Goal: Task Accomplishment & Management: Complete application form

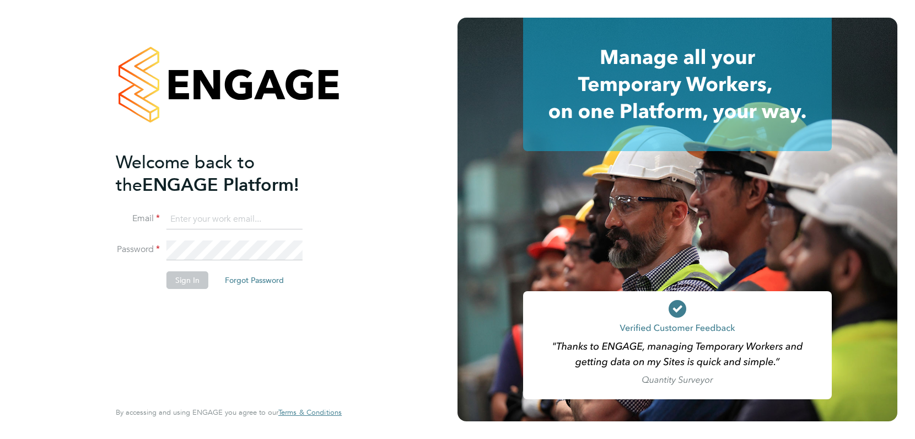
click at [203, 213] on input at bounding box center [235, 220] width 136 height 20
type input "mitch@tr2rec.com"
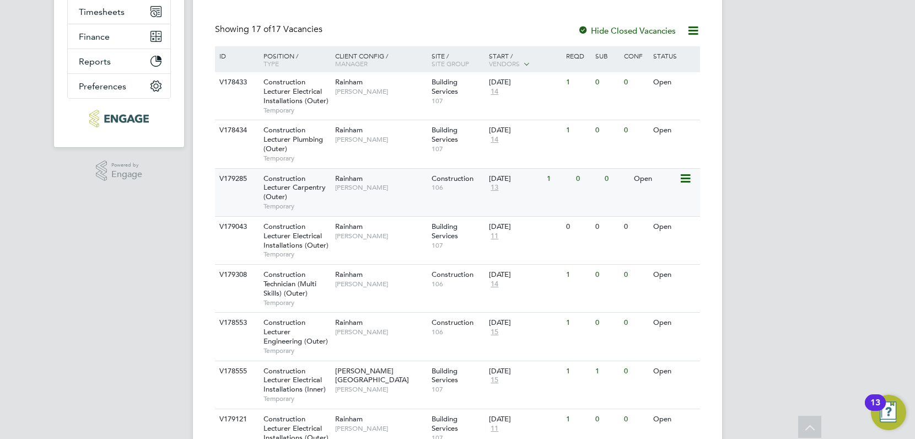
scroll to position [222, 0]
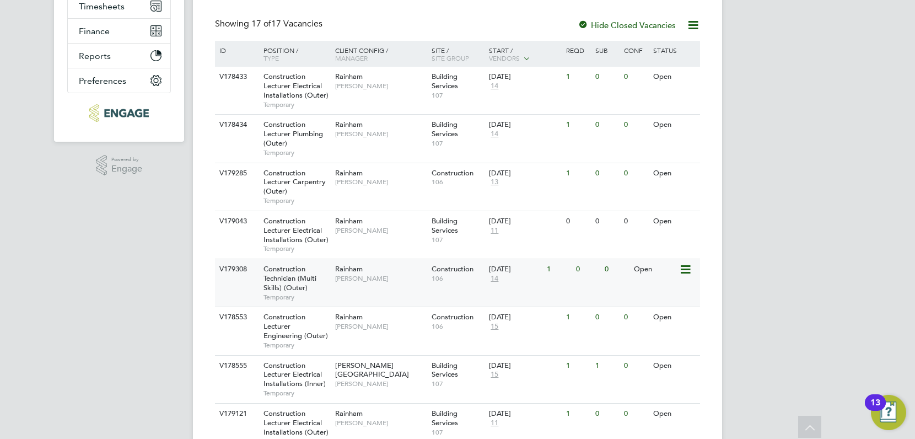
click at [285, 283] on span "Construction Technician (Multi Skills) (Outer)" at bounding box center [290, 278] width 53 height 28
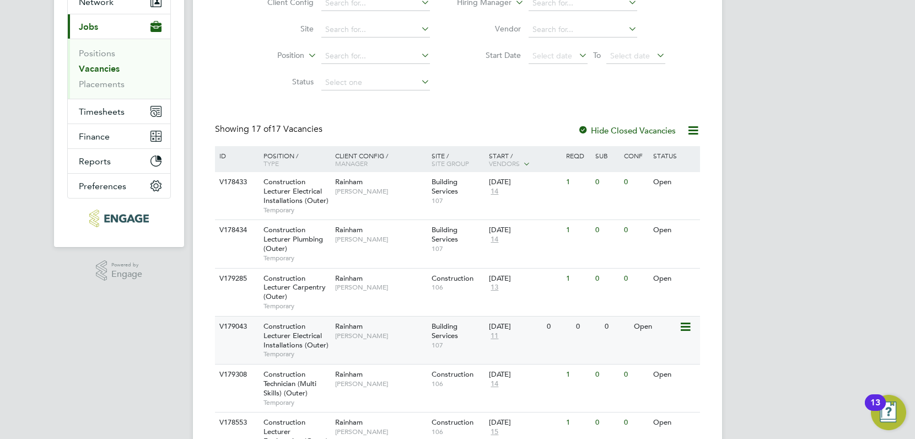
scroll to position [234, 0]
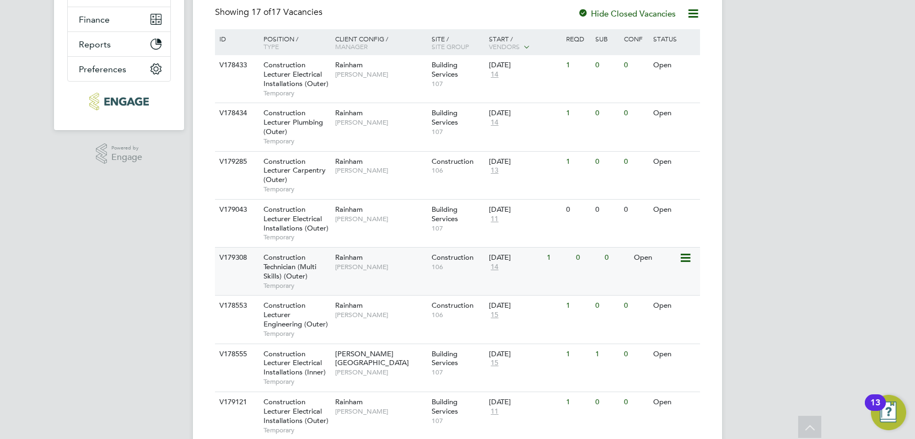
click at [283, 267] on span "Construction Technician (Multi Skills) (Outer)" at bounding box center [290, 267] width 53 height 28
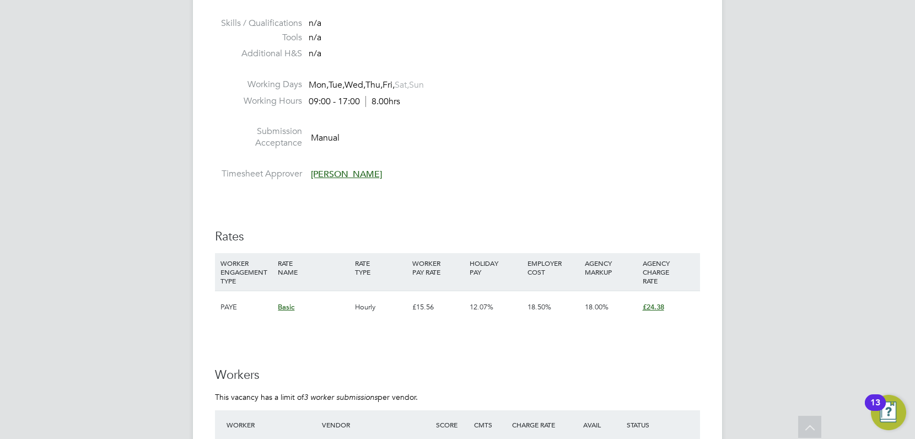
scroll to position [1421, 0]
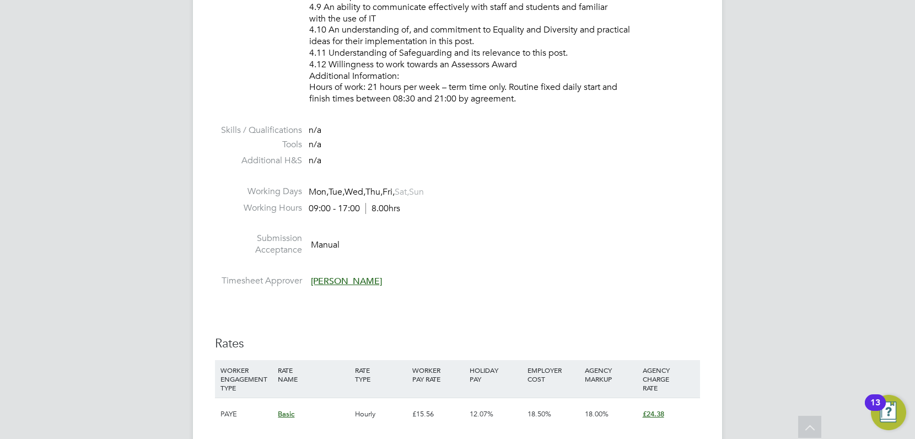
click at [328, 281] on span "[PERSON_NAME]" at bounding box center [346, 281] width 71 height 11
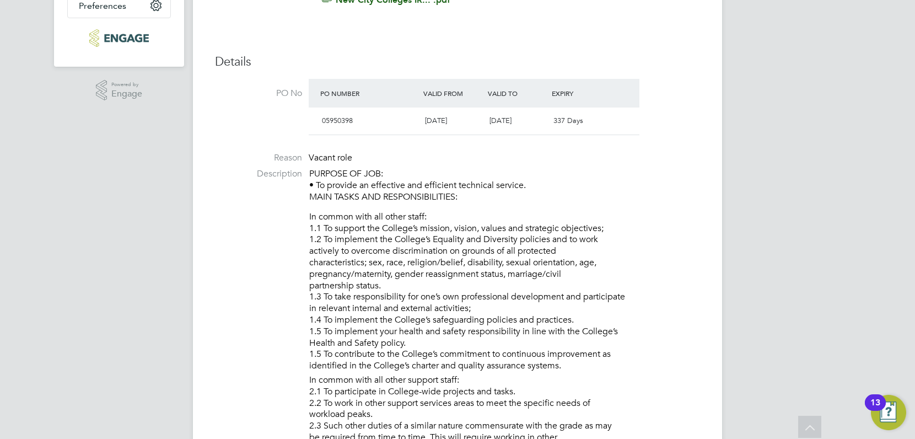
scroll to position [0, 0]
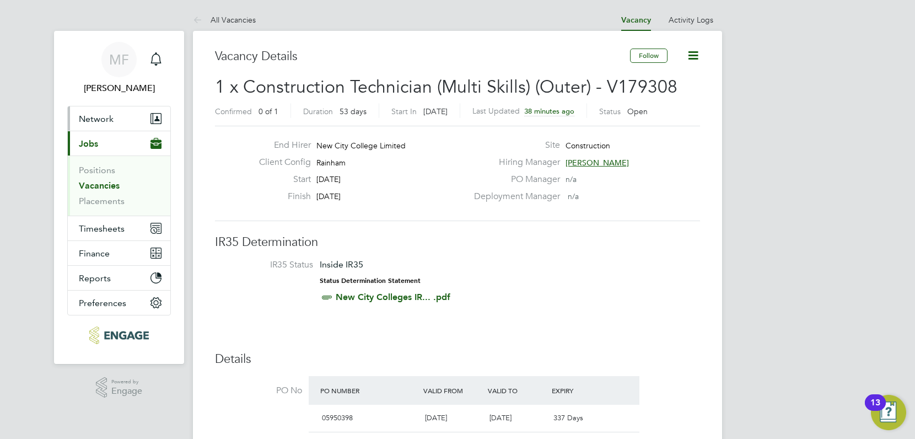
click at [108, 118] on span "Network" at bounding box center [96, 119] width 35 height 10
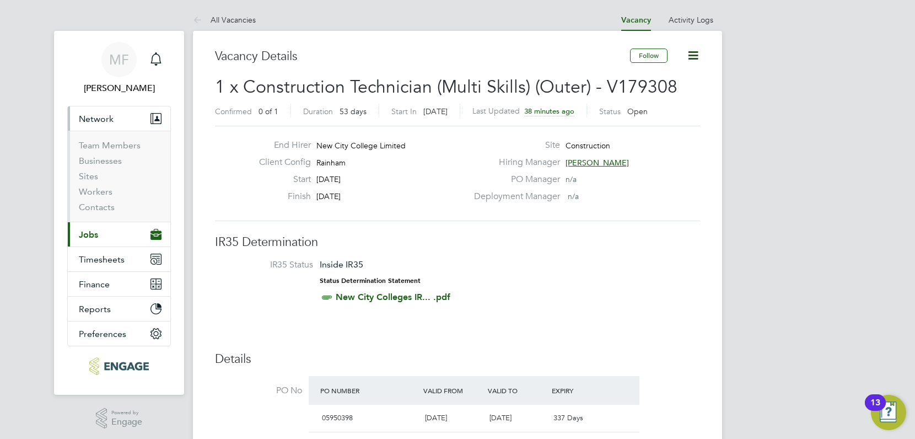
click at [95, 233] on span "Jobs" at bounding box center [88, 234] width 19 height 10
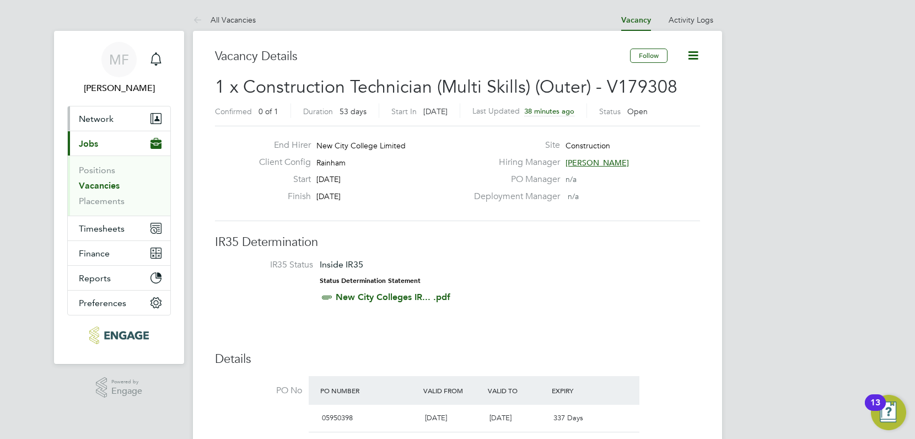
click at [110, 117] on span "Network" at bounding box center [96, 119] width 35 height 10
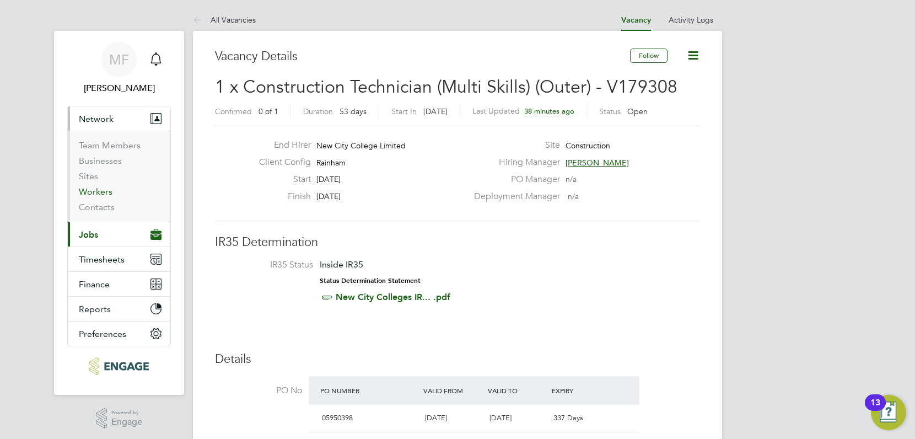
click at [103, 194] on link "Workers" at bounding box center [96, 191] width 34 height 10
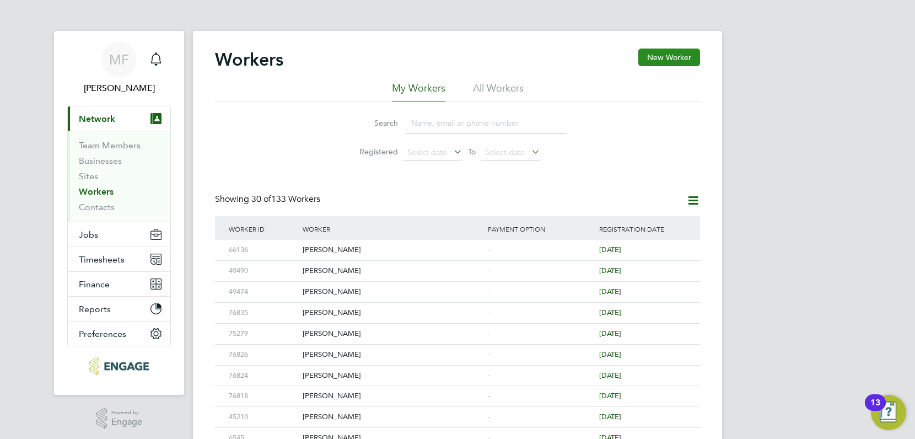
drag, startPoint x: 662, startPoint y: 58, endPoint x: 656, endPoint y: 61, distance: 6.9
click at [662, 58] on button "New Worker" at bounding box center [670, 58] width 62 height 18
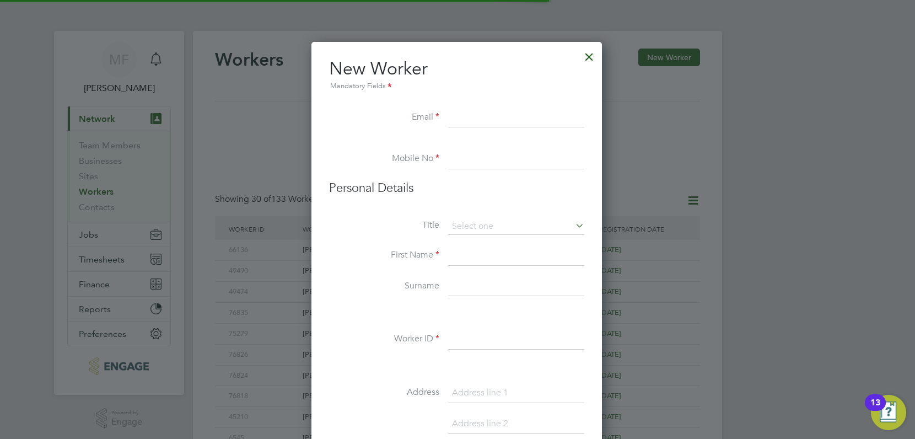
scroll to position [939, 292]
click at [471, 124] on input at bounding box center [516, 118] width 136 height 20
paste input "[EMAIL_ADDRESS][DOMAIN_NAME]"
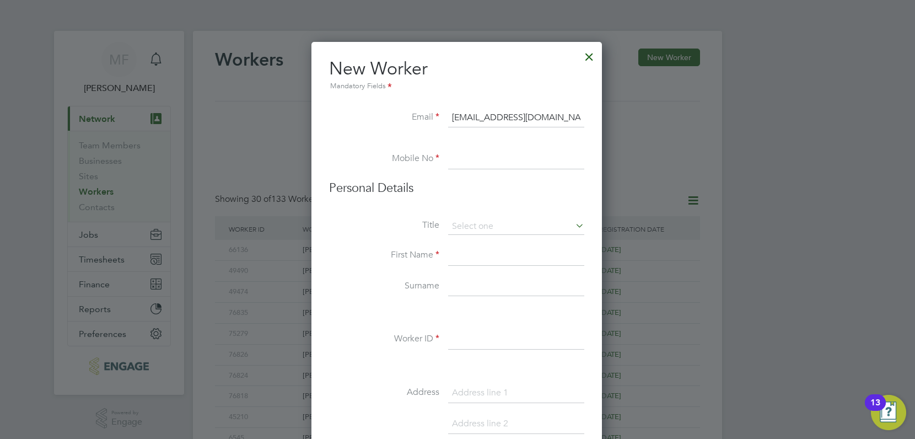
type input "[EMAIL_ADDRESS][DOMAIN_NAME]"
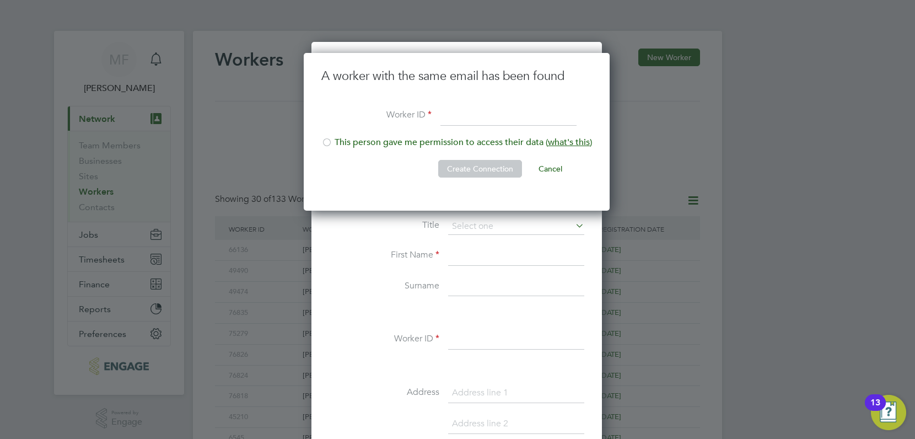
scroll to position [158, 308]
click at [441, 145] on li "This person gave me permission to access their data ( what's this )" at bounding box center [456, 148] width 271 height 23
click at [471, 122] on input at bounding box center [509, 116] width 136 height 20
click at [457, 120] on input at bounding box center [509, 116] width 136 height 20
drag, startPoint x: 377, startPoint y: 163, endPoint x: 412, endPoint y: 174, distance: 36.3
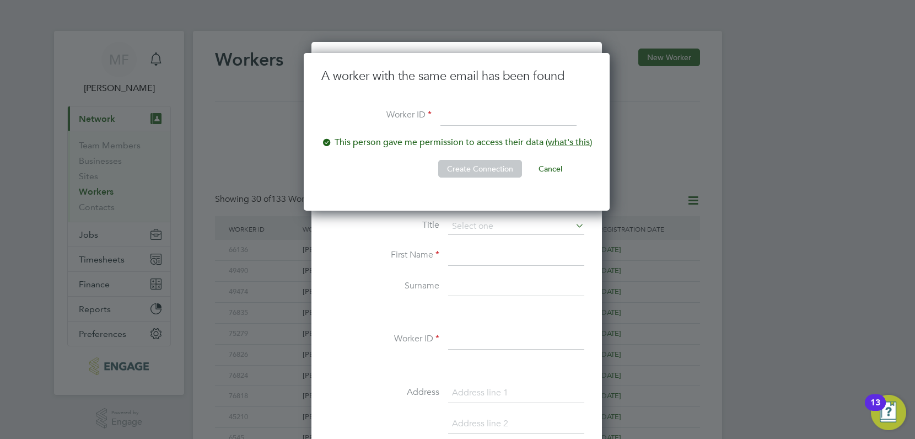
click at [378, 164] on li "Create Connection Cancel" at bounding box center [456, 174] width 271 height 29
click at [556, 166] on button "Cancel" at bounding box center [550, 169] width 41 height 18
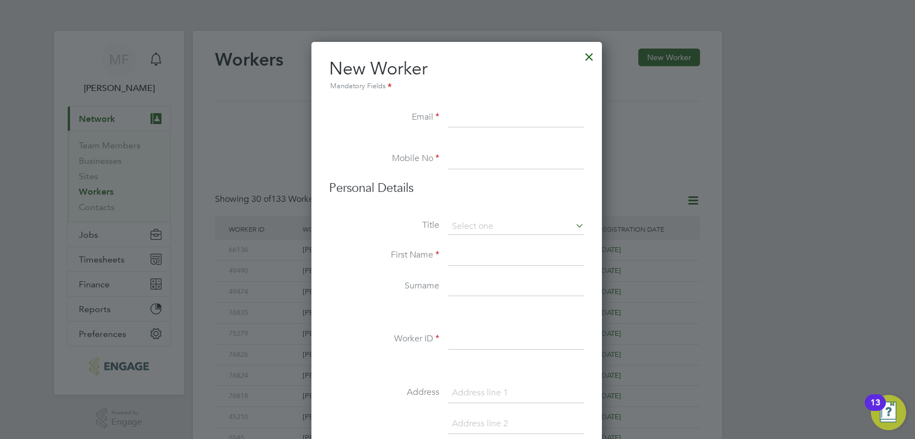
click at [470, 119] on input at bounding box center [516, 118] width 136 height 20
click at [468, 140] on li at bounding box center [456, 143] width 255 height 11
click at [471, 131] on li "Email" at bounding box center [456, 123] width 255 height 31
click at [475, 123] on input at bounding box center [516, 118] width 136 height 20
click at [481, 123] on input at bounding box center [516, 118] width 136 height 20
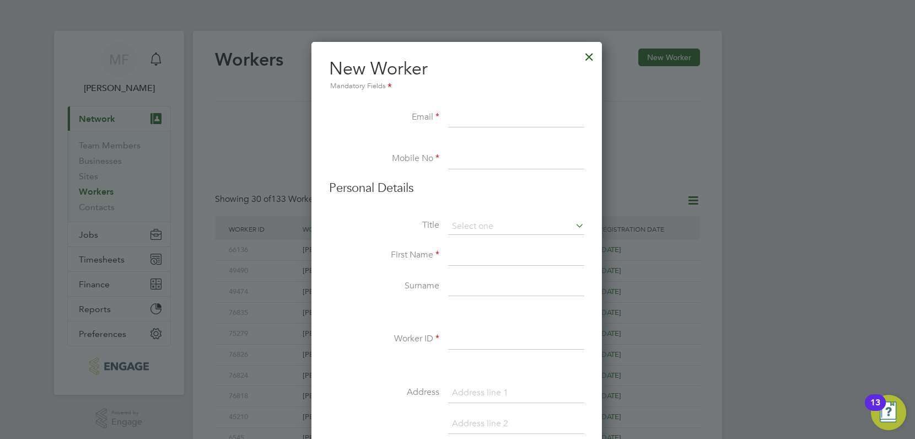
paste input "+44 7770 302529"
drag, startPoint x: 561, startPoint y: 114, endPoint x: 438, endPoint y: 112, distance: 122.4
click at [438, 112] on li "Email +44 7770 302529" at bounding box center [456, 123] width 255 height 31
paste input "[EMAIL_ADDRESS][DOMAIN_NAME]"
type input "[EMAIL_ADDRESS][DOMAIN_NAME]"
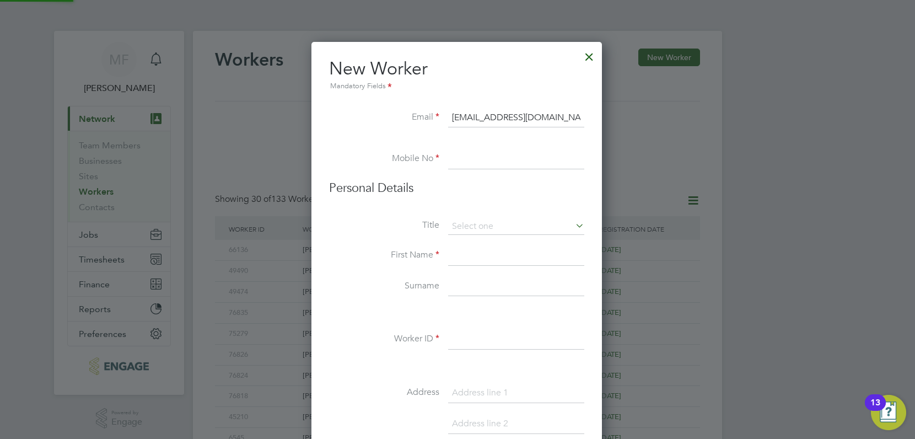
click at [491, 154] on input at bounding box center [516, 159] width 136 height 20
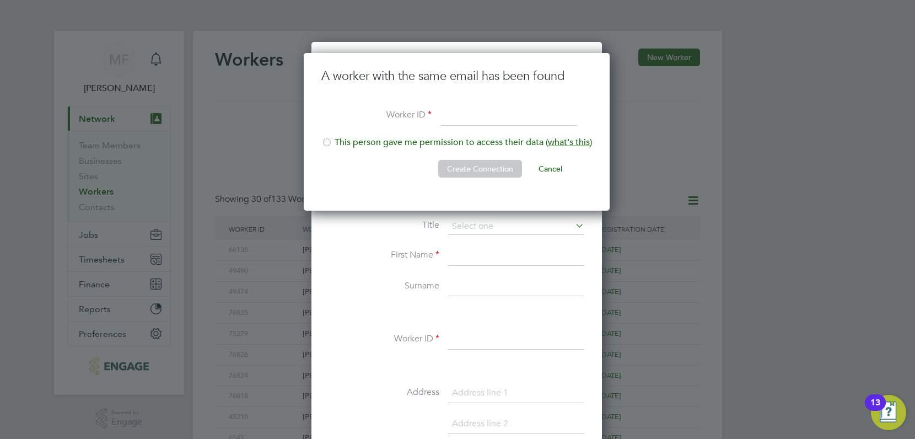
click at [392, 140] on li "This person gave me permission to access their data ( what's this )" at bounding box center [456, 148] width 271 height 23
click at [490, 167] on button "Create Connection" at bounding box center [480, 169] width 84 height 18
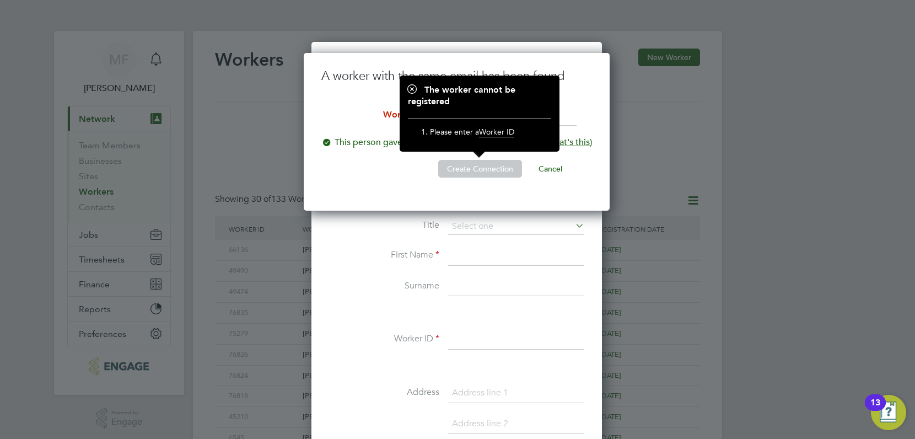
click at [479, 173] on button "Create Connection" at bounding box center [480, 169] width 84 height 18
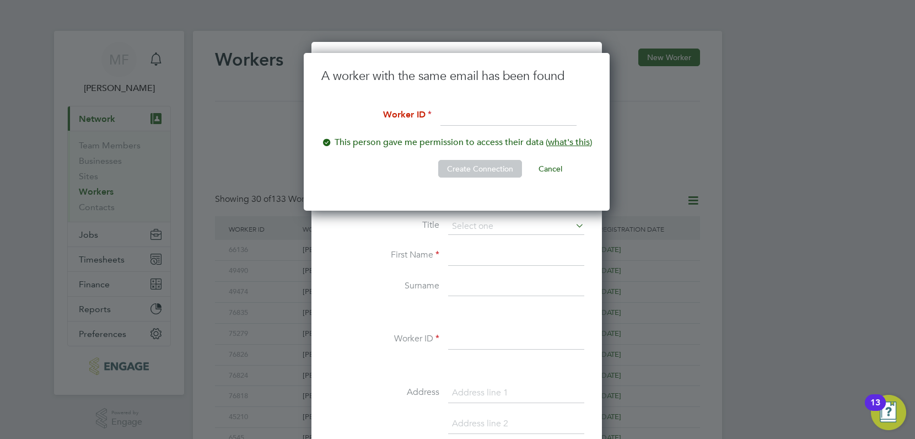
click at [480, 110] on input at bounding box center [509, 116] width 136 height 20
click at [477, 124] on input at bounding box center [509, 116] width 136 height 20
type input "[PERSON_NAME]"
click at [464, 167] on button "Create Connection" at bounding box center [480, 169] width 84 height 18
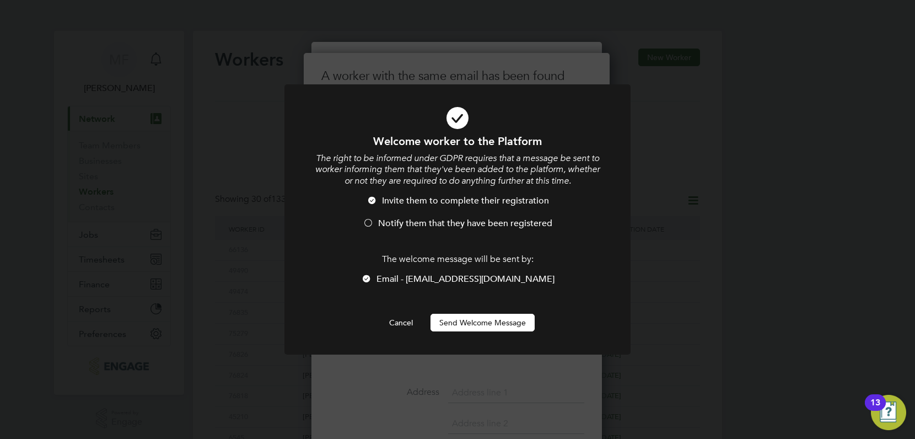
click at [426, 197] on span "Invite them to complete their registration" at bounding box center [465, 200] width 167 height 11
click at [420, 222] on span "Notify them that they have been registered" at bounding box center [465, 223] width 174 height 11
click at [481, 322] on button "Send Welcome Message" at bounding box center [483, 323] width 104 height 18
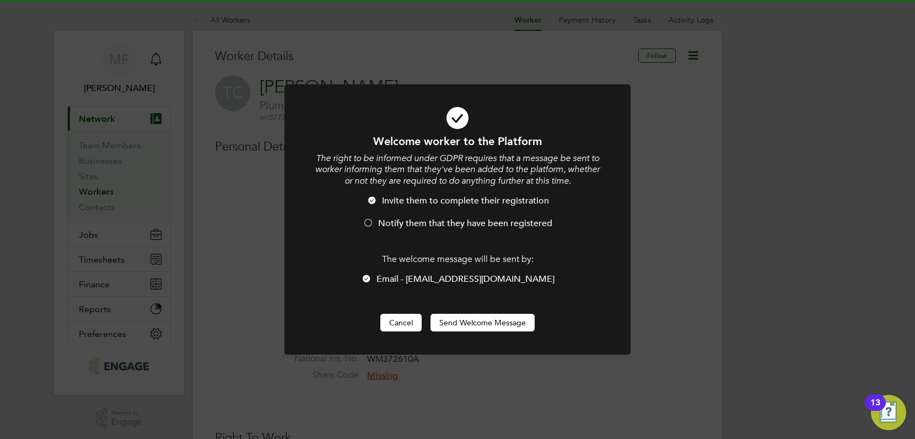
click at [400, 326] on button "Cancel" at bounding box center [400, 323] width 41 height 18
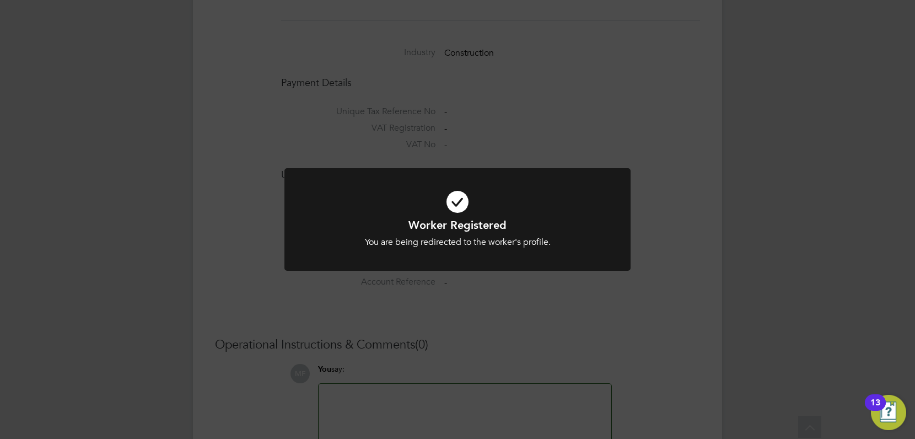
scroll to position [899, 0]
click at [522, 290] on div "Worker Registered You are being redirected to the worker's profile. Cancel Okay" at bounding box center [457, 219] width 915 height 439
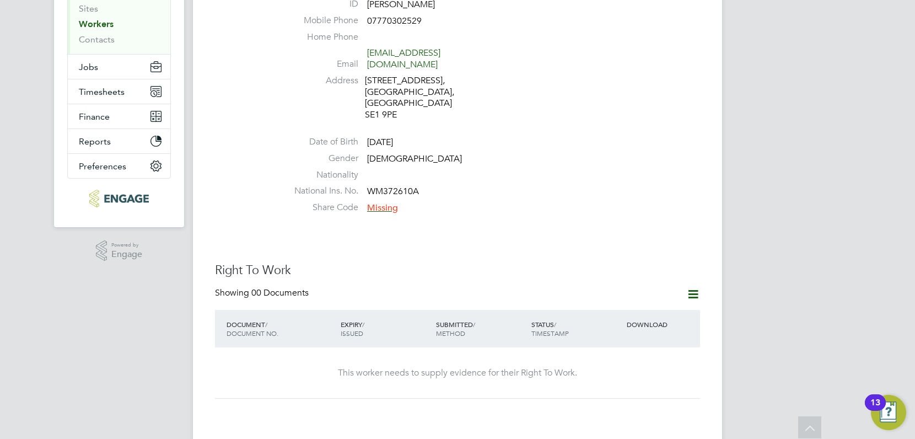
scroll to position [0, 0]
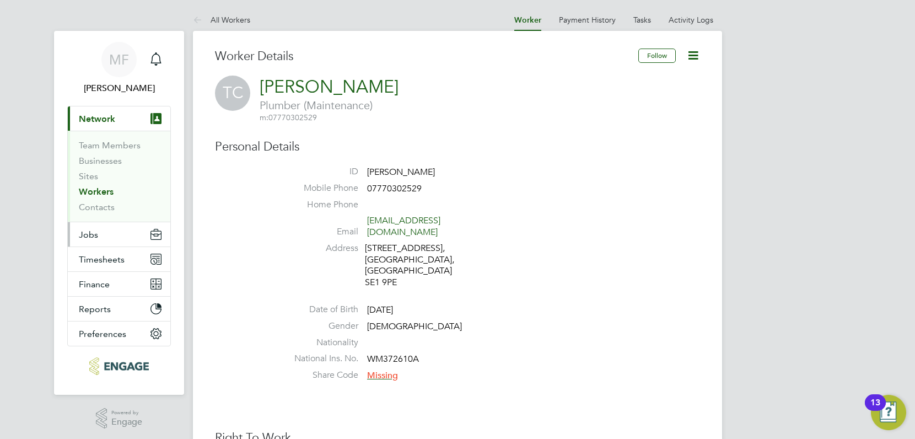
click at [92, 232] on span "Jobs" at bounding box center [88, 234] width 19 height 10
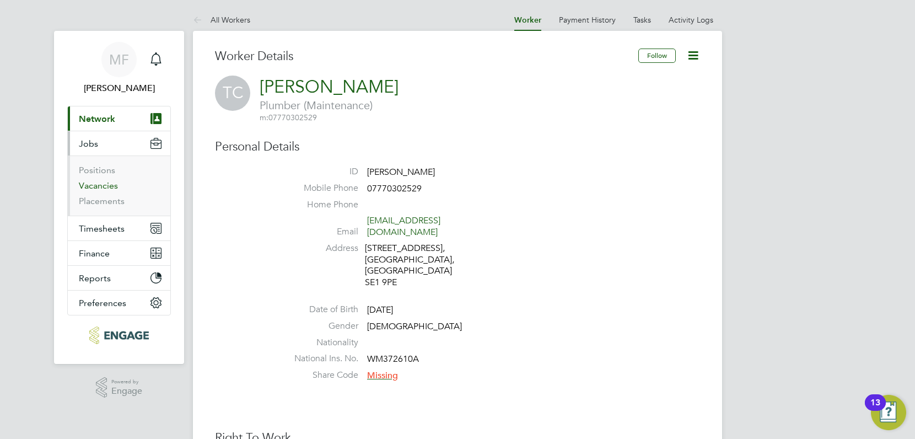
click at [99, 187] on link "Vacancies" at bounding box center [98, 185] width 39 height 10
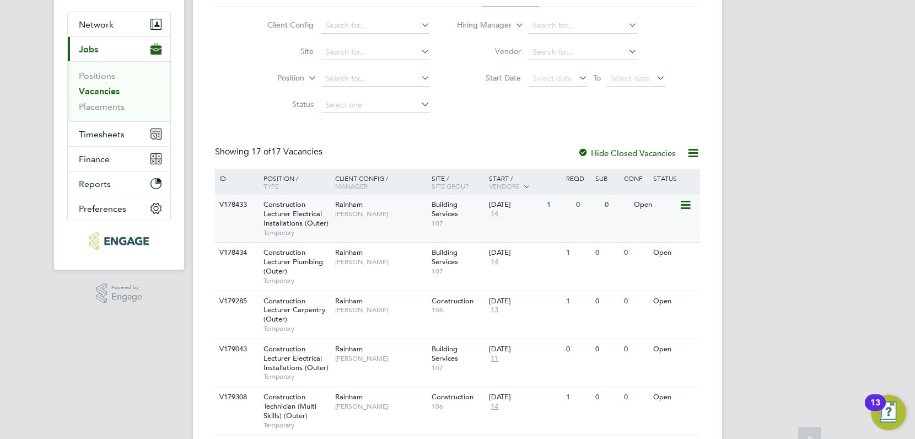
scroll to position [133, 0]
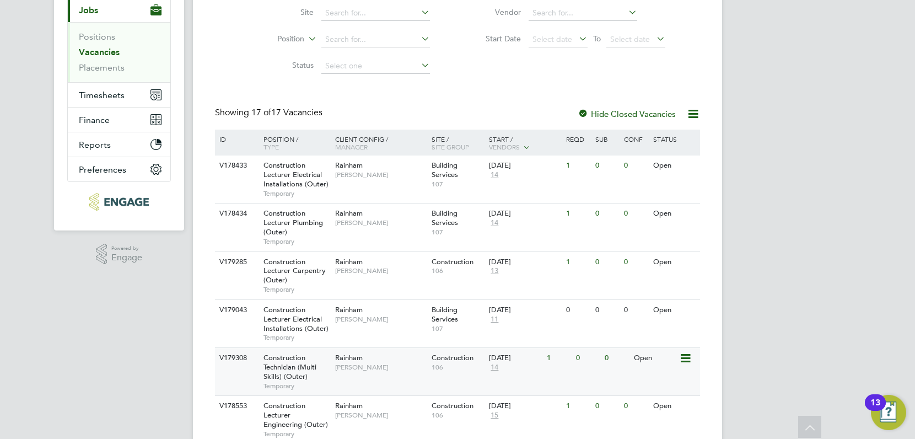
click at [283, 362] on span "Construction Technician (Multi Skills) (Outer)" at bounding box center [290, 367] width 53 height 28
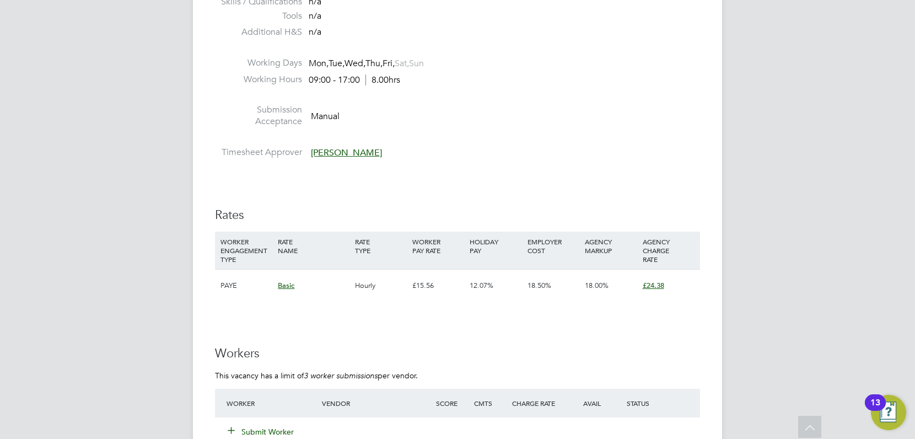
scroll to position [1690, 0]
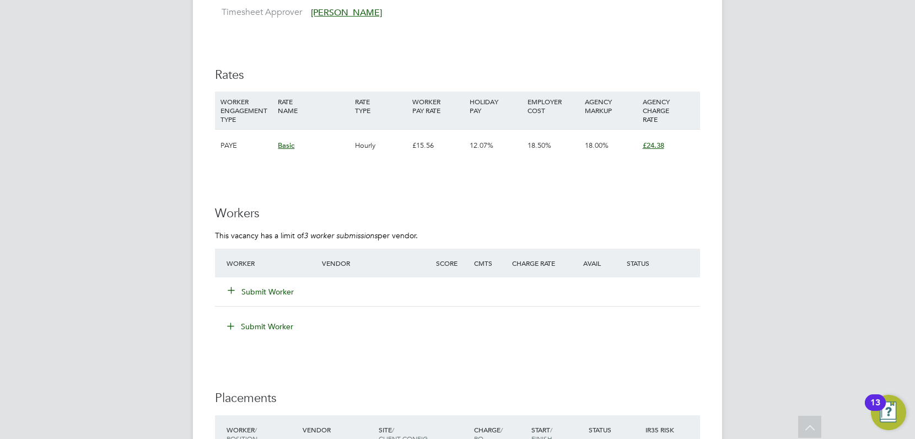
click at [280, 292] on button "Submit Worker" at bounding box center [261, 291] width 66 height 11
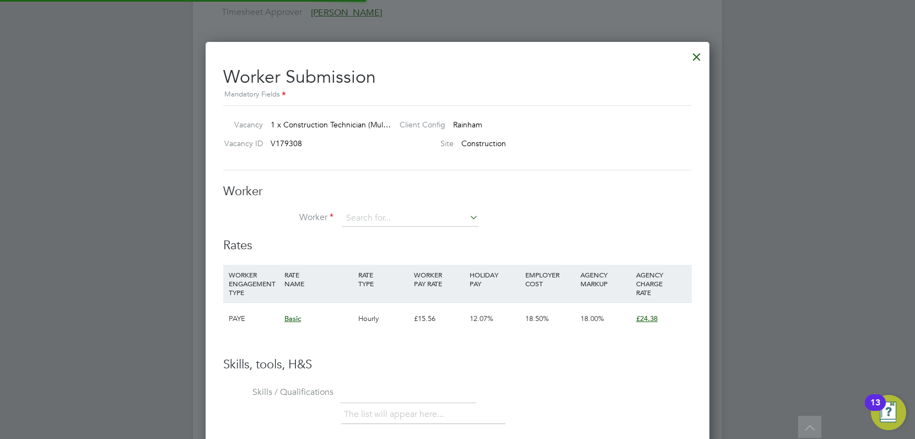
scroll to position [669, 505]
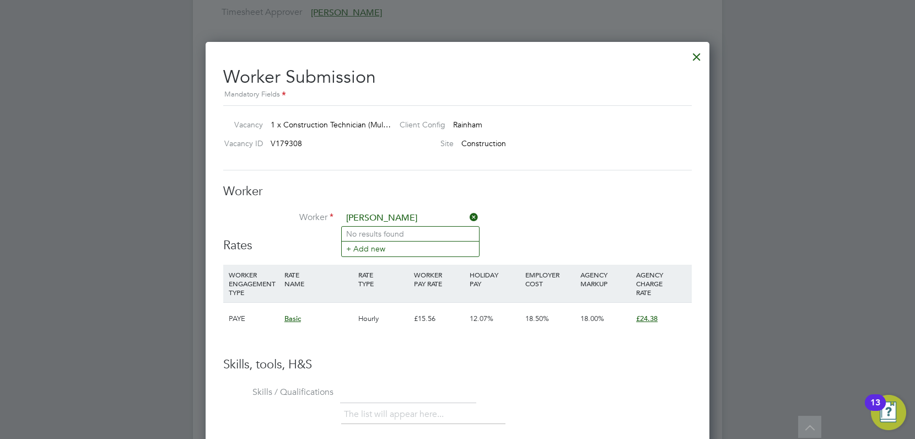
type input "Tim clayt"
click at [700, 57] on div at bounding box center [697, 54] width 20 height 20
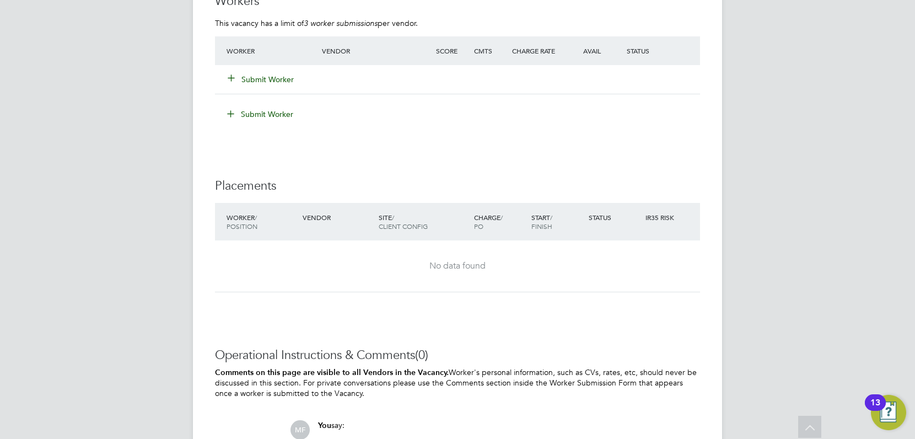
scroll to position [1903, 0]
click at [250, 79] on button "Submit Worker" at bounding box center [261, 78] width 66 height 11
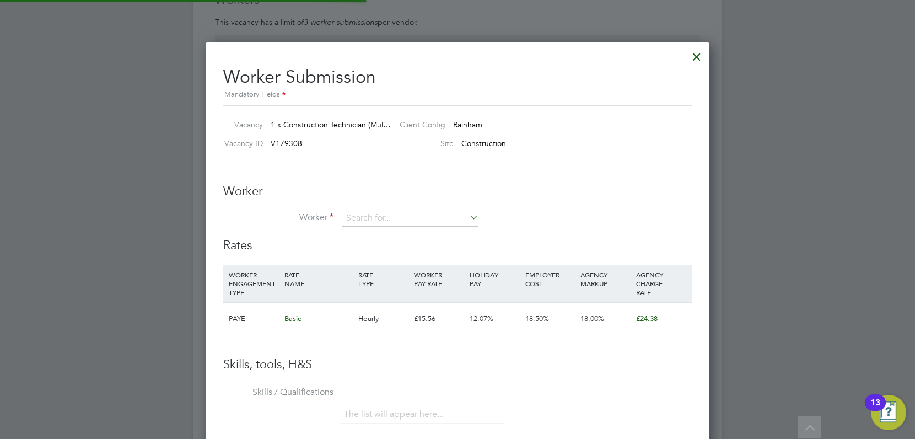
scroll to position [669, 505]
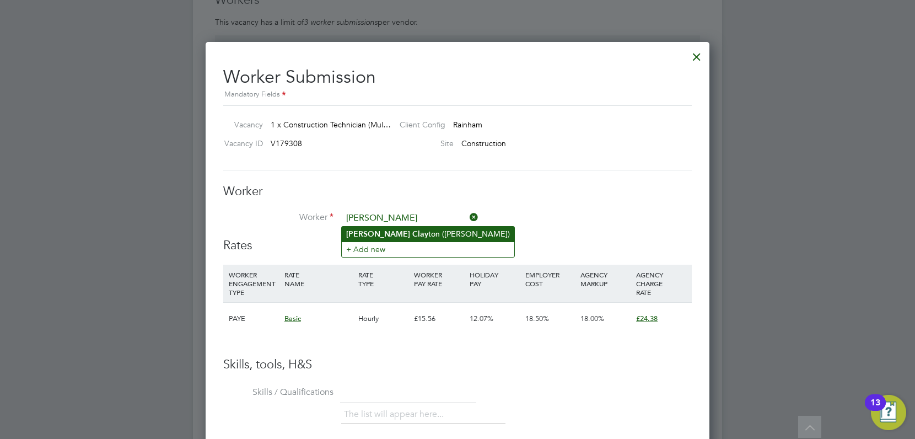
click at [387, 235] on li "[PERSON_NAME] ton ([PERSON_NAME])" at bounding box center [428, 234] width 173 height 15
type input "[PERSON_NAME] ([PERSON_NAME])"
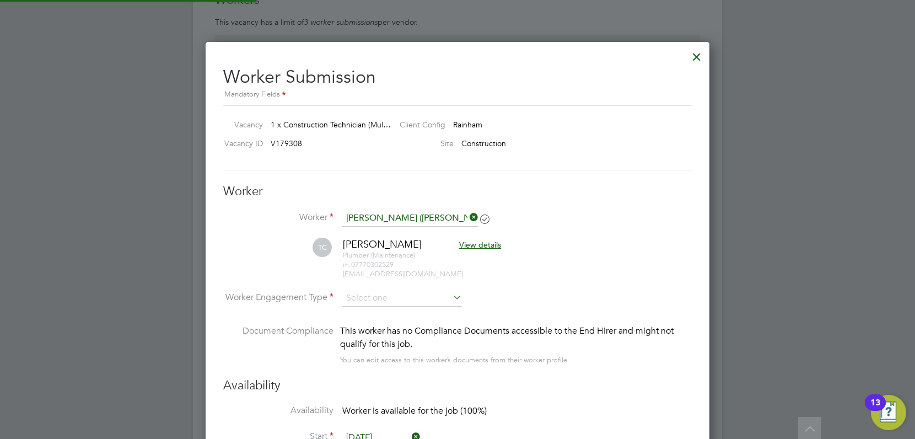
scroll to position [6, 6]
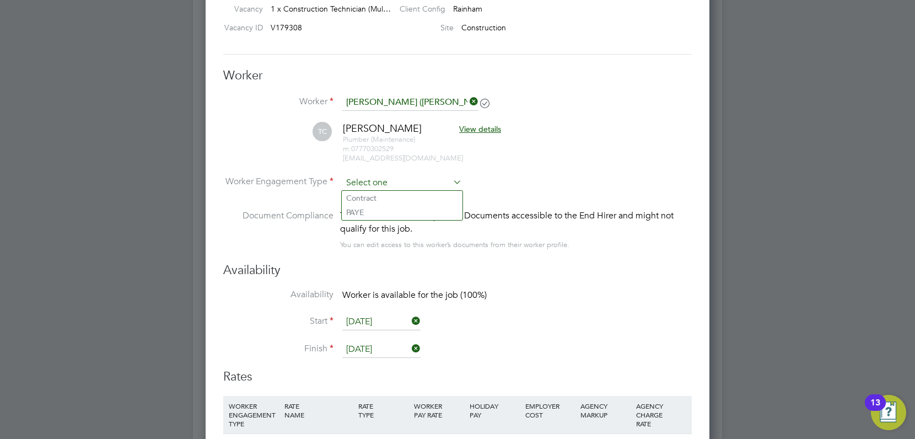
click at [395, 202] on li "Contract" at bounding box center [402, 198] width 121 height 14
type input "Contract"
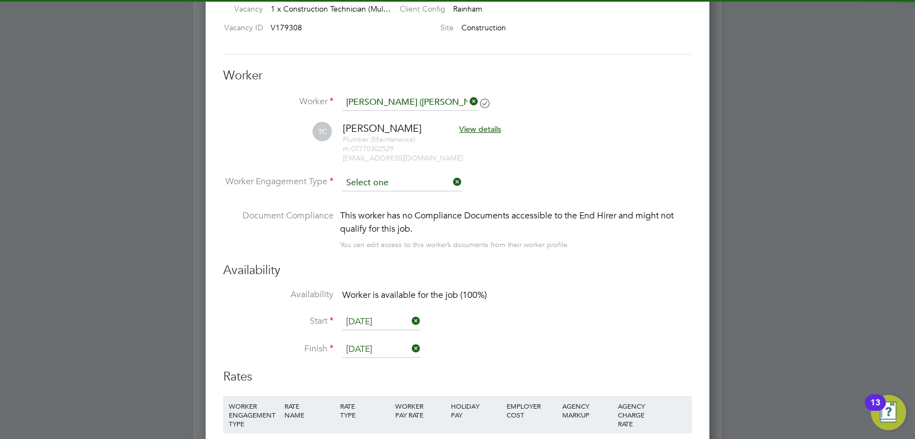
click at [392, 179] on input at bounding box center [402, 183] width 120 height 17
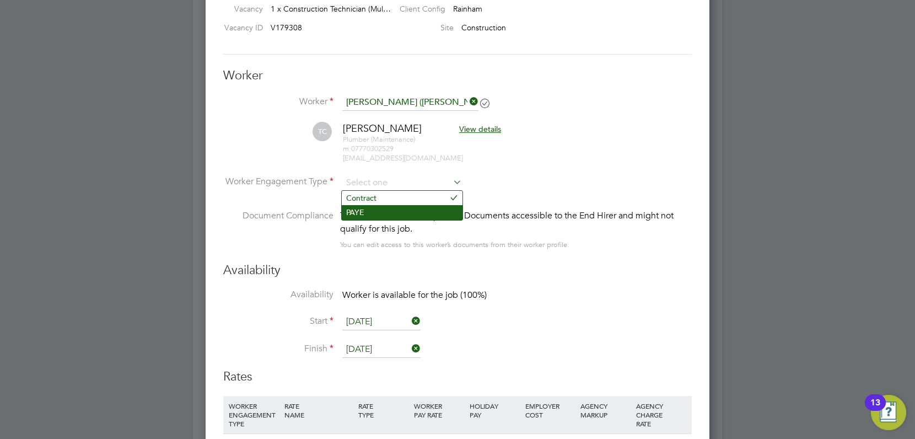
click at [376, 208] on li "PAYE" at bounding box center [402, 212] width 121 height 14
type input "PAYE"
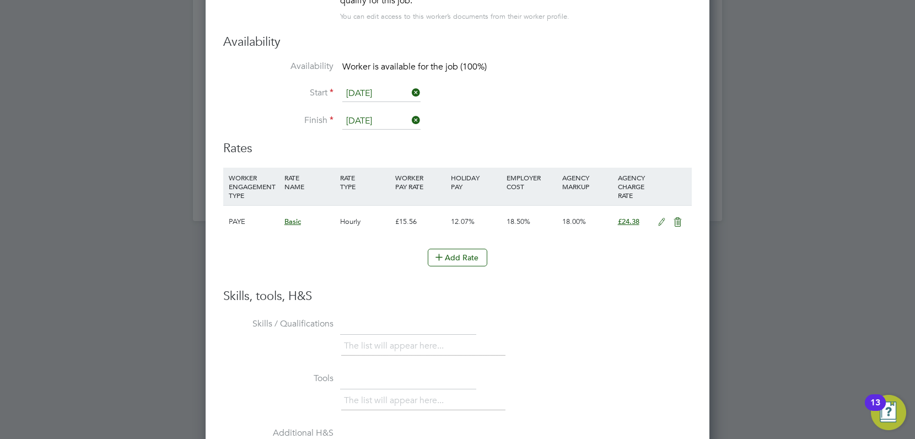
click at [662, 223] on icon at bounding box center [662, 222] width 14 height 9
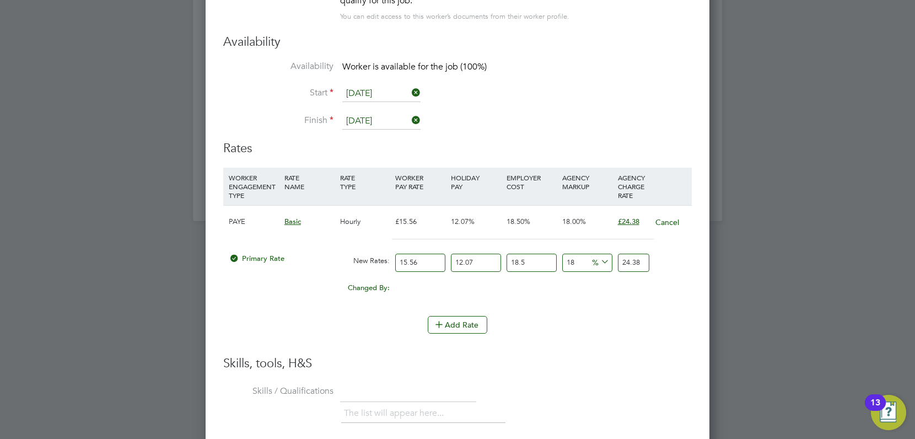
drag, startPoint x: 582, startPoint y: 261, endPoint x: 545, endPoint y: 256, distance: 37.2
click at [545, 256] on div "Primary Rate New Rates: 15.56 12.07 n/a 18.5 n/a 18 0 % 24.38" at bounding box center [457, 262] width 469 height 29
type input "24.3836840436"
click at [638, 262] on input "24.3836840436" at bounding box center [633, 263] width 31 height 18
drag, startPoint x: 644, startPoint y: 262, endPoint x: 569, endPoint y: 251, distance: 75.7
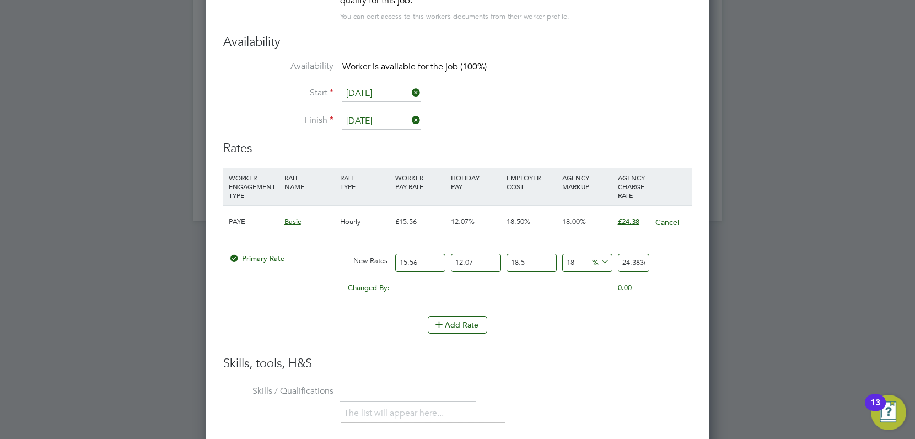
click at [570, 251] on div "Primary Rate New Rates: 15.56 12.07 n/a 18.5 n/a 18 3.7195450236 % 24.3836840436" at bounding box center [457, 262] width 469 height 29
type input "178281879.05726245"
type input "36840436"
type input "1823644406.2398734"
type input "376840436"
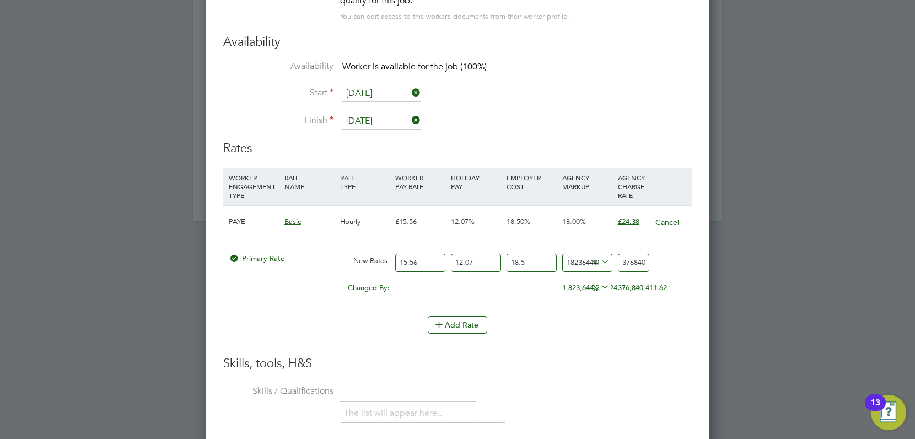
type input "183121180.60779956"
type input "37840436"
type input "18100997.734484755"
type input "3740436"
type input "1792551.5091747579"
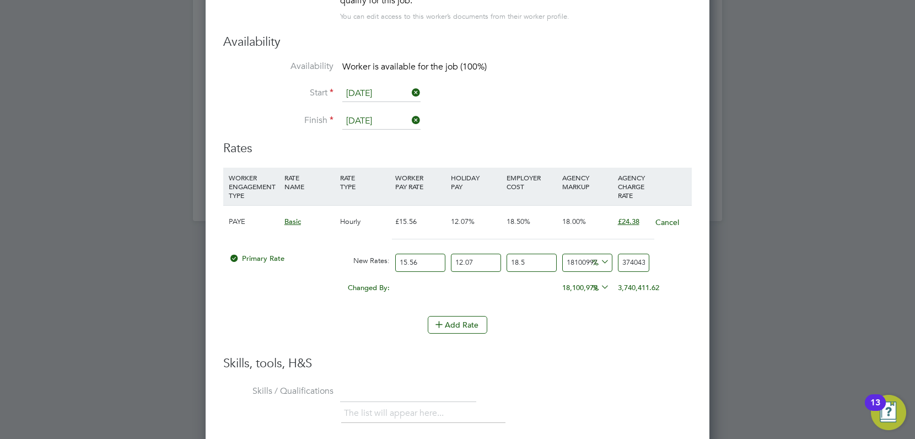
type input "370436"
type input "181064.09284590653"
type input "37436"
type input "17979.63059280657"
type input "3736"
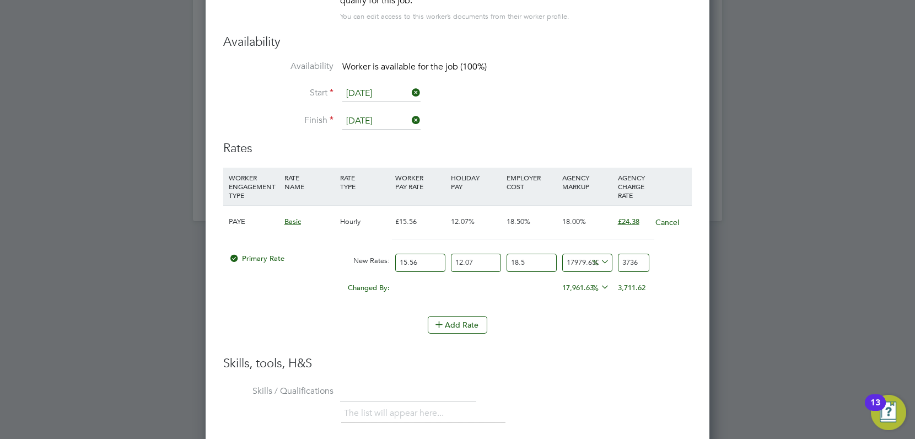
type input "1719.5773830019461"
type input "376"
type input "79.05415736987236"
type input "37"
click at [539, 262] on input "18.5" at bounding box center [532, 263] width 50 height 18
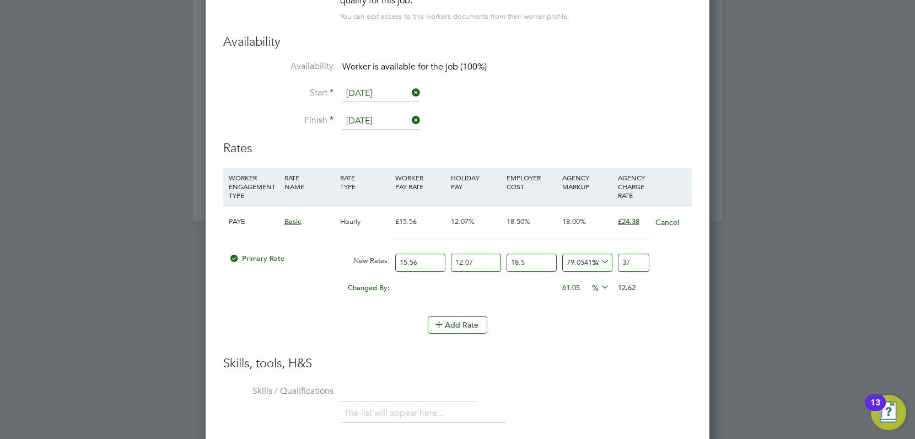
drag, startPoint x: 539, startPoint y: 262, endPoint x: 494, endPoint y: 255, distance: 45.8
click at [494, 255] on div "Primary Rate New Rates: 15.56 12.07 n/a 18.5 n/a 79.05415736987236 16.33586098 …" at bounding box center [457, 262] width 469 height 29
type input "0"
type input "31.223628691983123"
click at [437, 260] on div "Primary Rate New Rates: 15.56 12.07 n/a 0 n/a 79.05415736987236 13.785536691983…" at bounding box center [457, 262] width 469 height 29
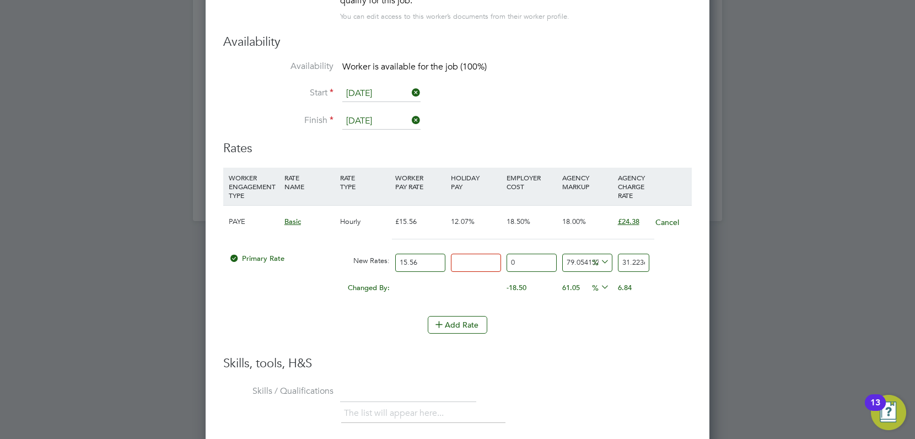
type input "0"
type input "27.86082688675214"
drag, startPoint x: 428, startPoint y: 260, endPoint x: 363, endPoint y: 255, distance: 64.7
click at [363, 255] on div "Primary Rate New Rates: 0 n/a 0 n/a 79.05415736987236 12.30082688675214 % 27.86…" at bounding box center [457, 262] width 469 height 29
type input "3"
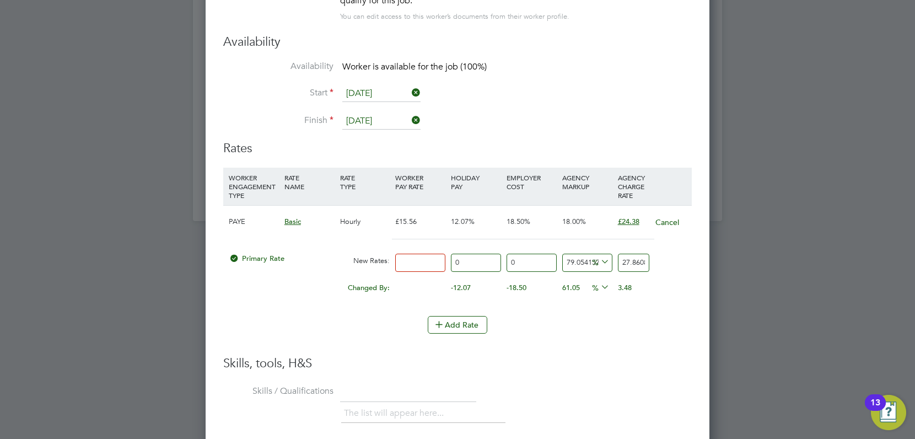
type input "5.371624721096171"
type input "31"
type input "55.50678878466043"
type input "31"
click at [633, 262] on input "55.50678878466043" at bounding box center [633, 263] width 31 height 18
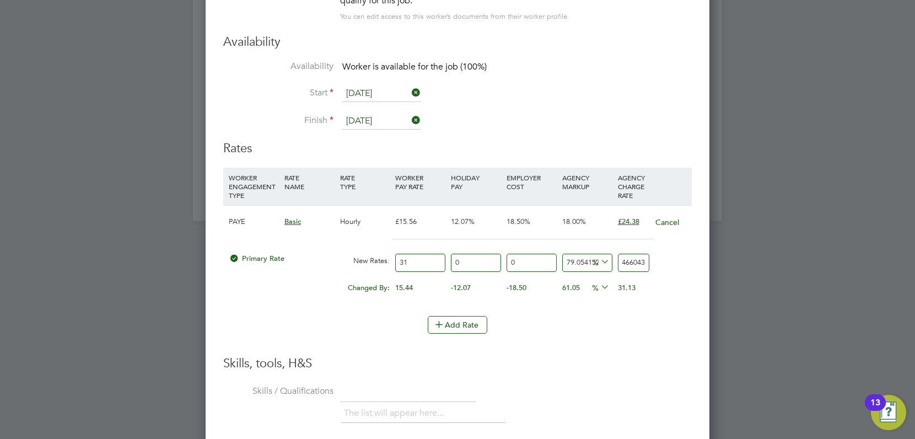
drag, startPoint x: 622, startPoint y: 262, endPoint x: 687, endPoint y: 263, distance: 65.1
click at [687, 264] on div "Primary Rate New Rates: 31 0 n/a 0 n/a 79.05415736987236 24.50678878466043 % 55…" at bounding box center [457, 262] width 469 height 29
type input "-90.3225806451613"
type input "3"
type input "19.35483870967742"
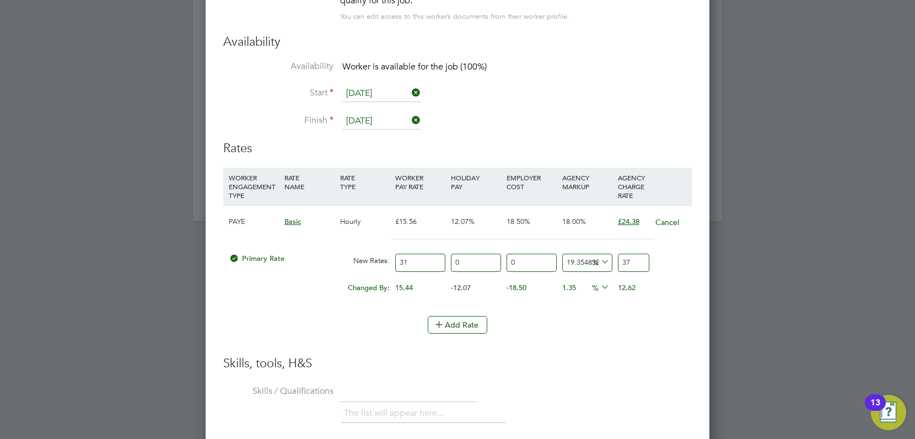
type input "37"
click at [677, 335] on li "Add Rate" at bounding box center [457, 330] width 469 height 29
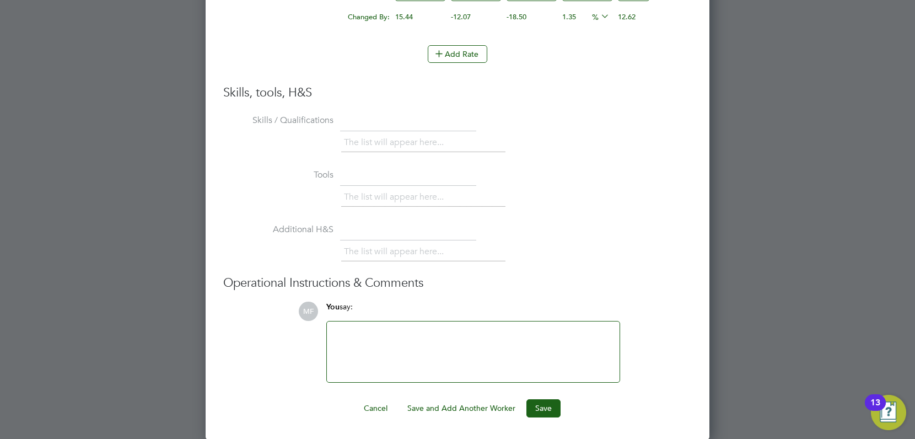
click at [360, 350] on div at bounding box center [474, 351] width 280 height 47
click at [538, 406] on button "Save" at bounding box center [544, 408] width 34 height 18
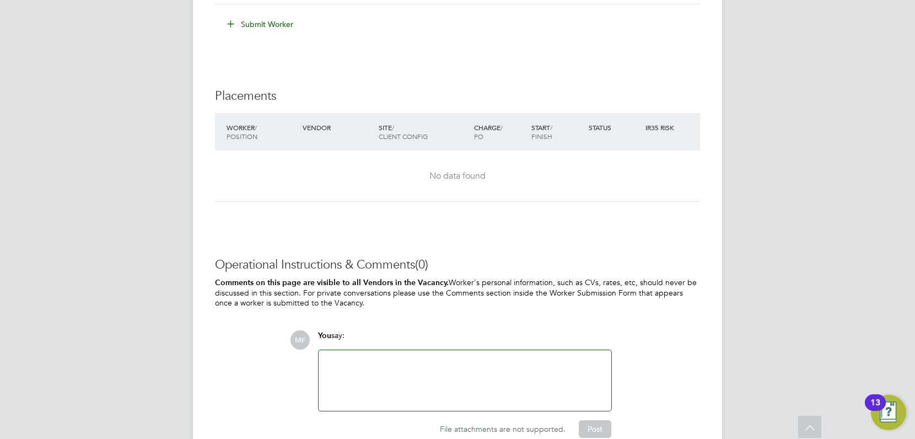
click at [435, 350] on div at bounding box center [465, 380] width 293 height 61
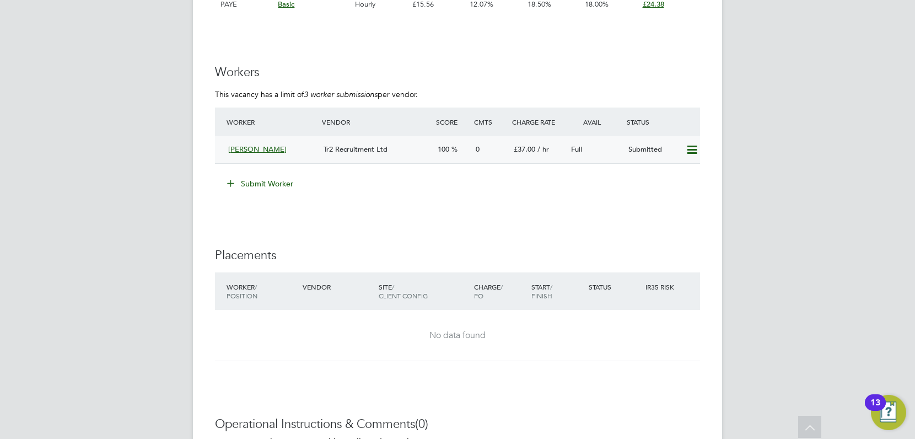
click at [356, 145] on span "Tr2 Recruitment Ltd" at bounding box center [356, 148] width 64 height 9
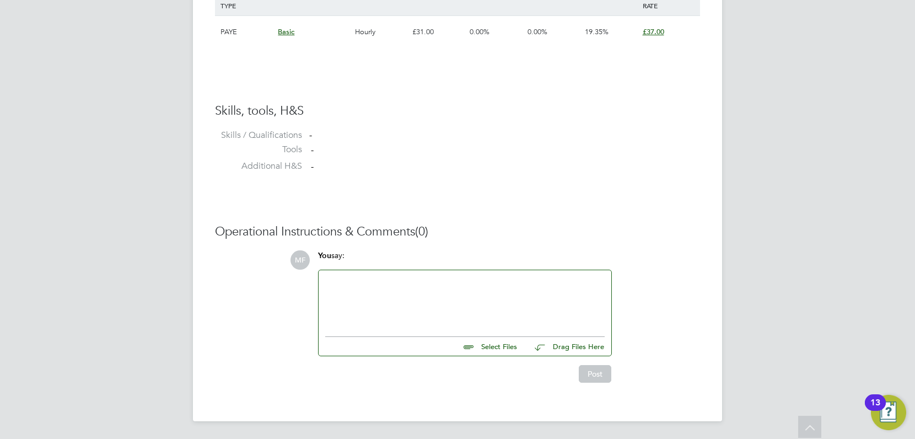
click at [385, 292] on div at bounding box center [465, 300] width 280 height 47
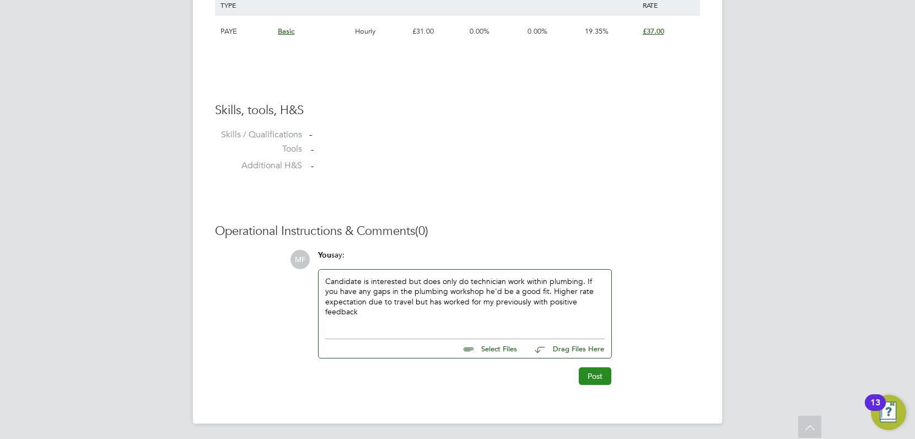
click at [601, 380] on button "Post" at bounding box center [595, 376] width 33 height 18
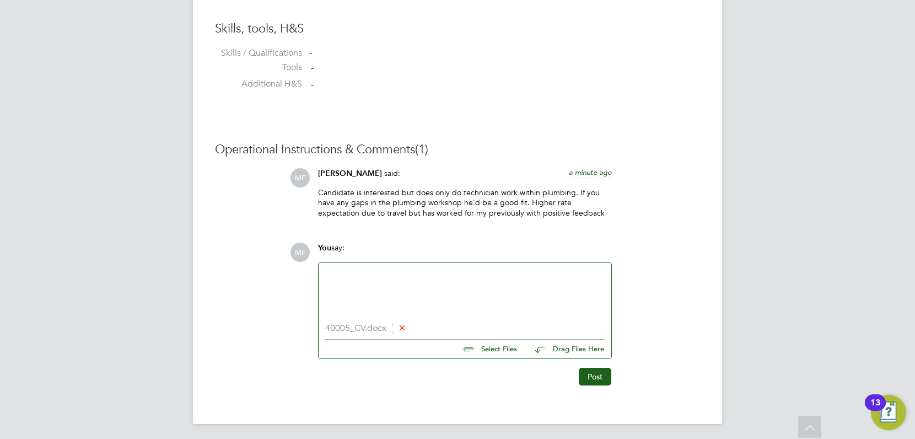
scroll to position [902, 0]
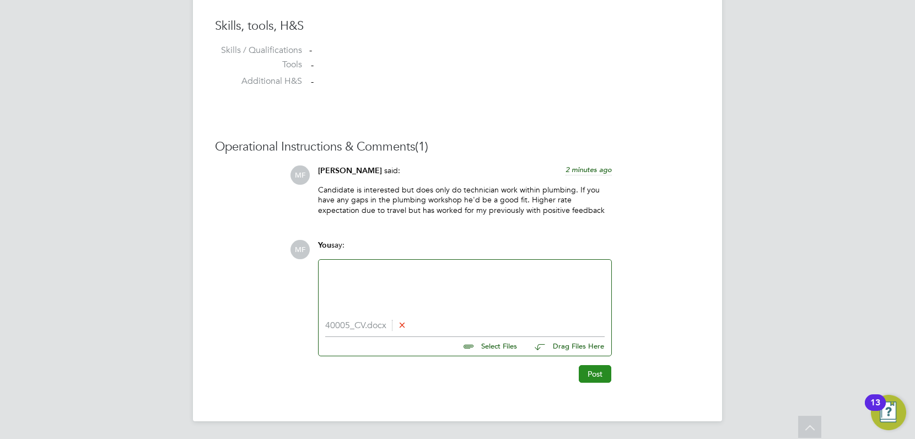
click at [601, 379] on button "Post" at bounding box center [595, 374] width 33 height 18
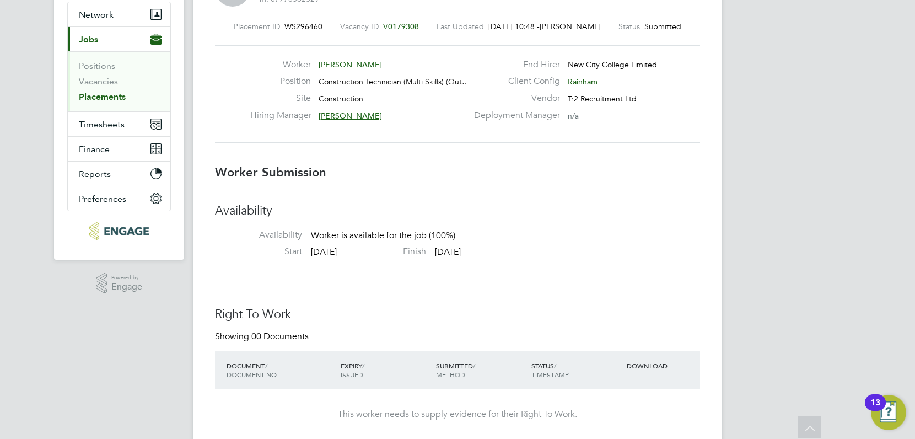
scroll to position [0, 0]
